Goal: Task Accomplishment & Management: Use online tool/utility

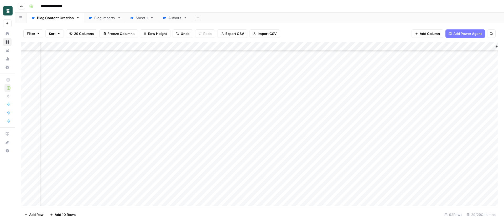
scroll to position [676, 1181]
click at [319, 156] on div "Add Column" at bounding box center [259, 124] width 477 height 164
click at [319, 165] on div "Add Column" at bounding box center [259, 124] width 477 height 164
click at [319, 140] on div "Add Column" at bounding box center [259, 124] width 477 height 164
click at [320, 130] on div "Add Column" at bounding box center [259, 124] width 477 height 164
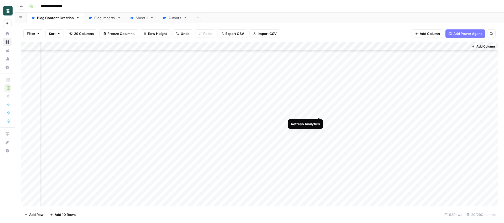
click at [319, 111] on div "Add Column" at bounding box center [259, 124] width 477 height 164
click at [318, 105] on div "Add Column" at bounding box center [259, 124] width 477 height 164
click at [318, 96] on div "Add Column" at bounding box center [259, 124] width 477 height 164
click at [321, 99] on div "Add Column" at bounding box center [259, 124] width 477 height 164
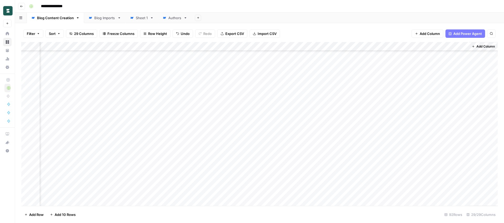
click at [319, 83] on div "Add Column" at bounding box center [259, 124] width 477 height 164
click at [319, 71] on div "Add Column" at bounding box center [259, 124] width 477 height 164
click at [320, 101] on div "Add Column" at bounding box center [259, 124] width 477 height 164
click at [319, 94] on div "Add Column" at bounding box center [259, 124] width 477 height 164
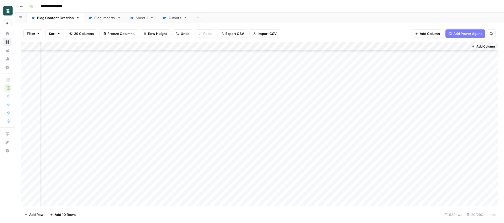
scroll to position [564, 1181]
click at [319, 98] on div "Add Column" at bounding box center [259, 124] width 477 height 164
click at [318, 93] on div "Add Column" at bounding box center [259, 124] width 477 height 164
click at [319, 81] on div "Add Column" at bounding box center [259, 124] width 477 height 164
click at [318, 90] on div "Add Column" at bounding box center [259, 124] width 477 height 164
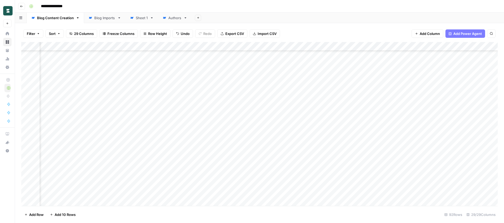
scroll to position [525, 622]
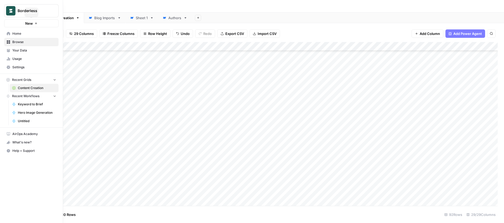
click at [11, 33] on link "Home" at bounding box center [31, 33] width 54 height 8
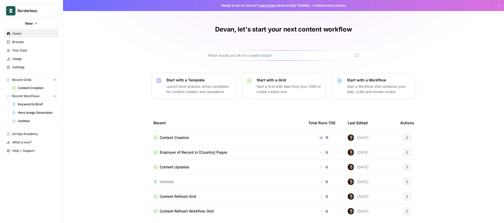
click at [27, 43] on span "Browse" at bounding box center [34, 42] width 44 height 5
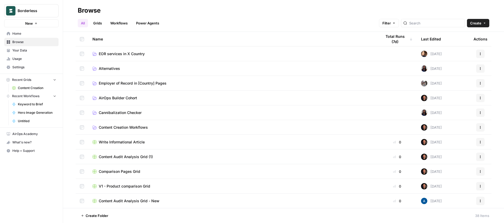
click at [155, 23] on link "Power Agents" at bounding box center [147, 23] width 29 height 8
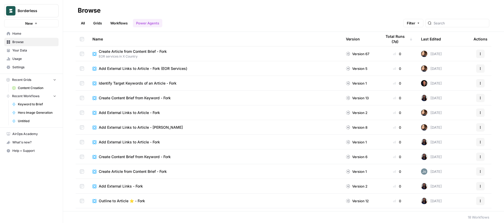
scroll to position [100, 0]
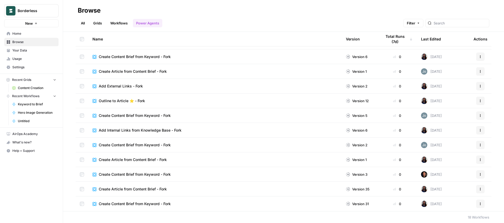
click at [26, 36] on span "Home" at bounding box center [34, 33] width 44 height 5
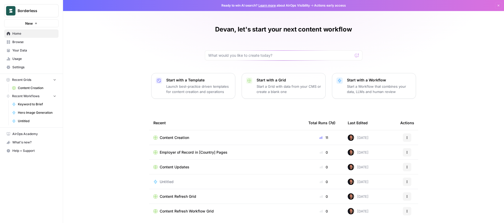
click at [200, 89] on p "Launch best-practice driven templates for content creation and operations" at bounding box center [198, 89] width 65 height 11
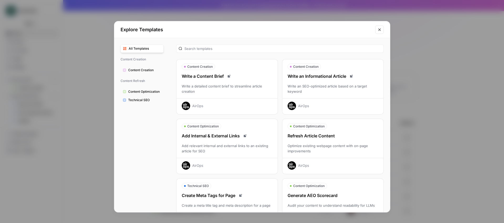
click at [140, 100] on span "Technical SEO" at bounding box center [144, 100] width 33 height 5
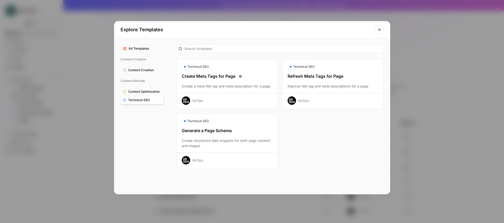
click at [139, 91] on span "Content Optimization" at bounding box center [144, 91] width 33 height 5
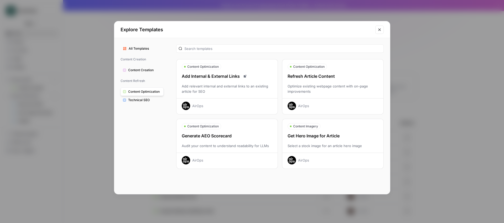
click at [380, 29] on icon "Close modal" at bounding box center [380, 30] width 4 height 4
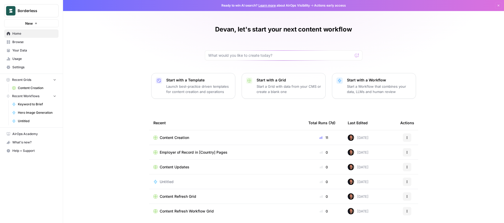
scroll to position [19, 0]
